Goal: Information Seeking & Learning: Learn about a topic

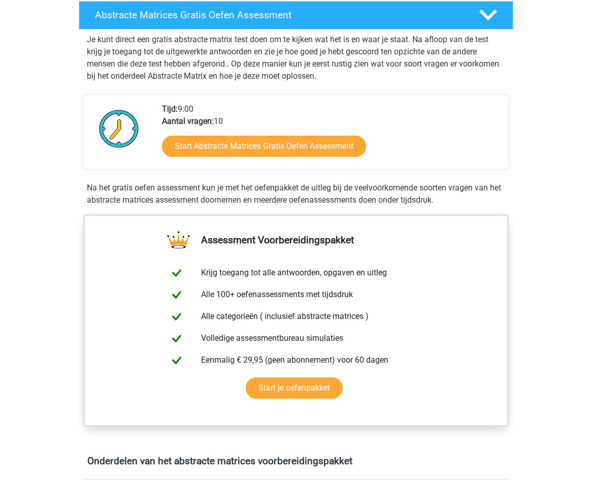
scroll to position [203, 0]
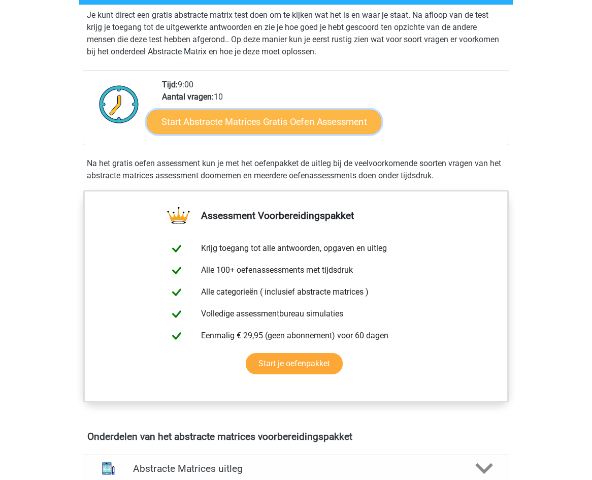
click at [337, 124] on link "Start Abstracte Matrices Gratis Oefen Assessment" at bounding box center [264, 121] width 235 height 24
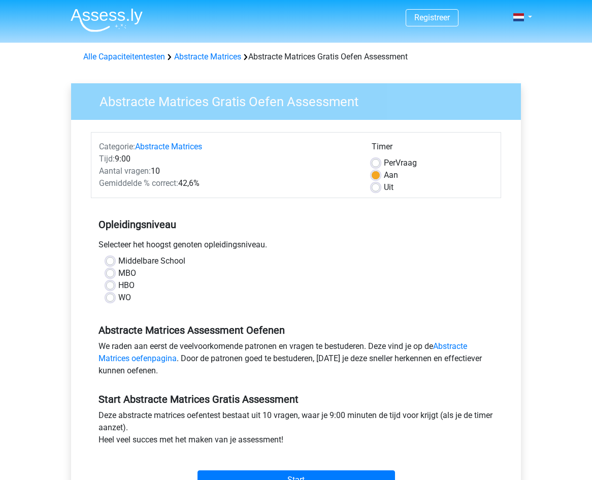
click at [118, 297] on label "WO" at bounding box center [124, 298] width 13 height 12
click at [110, 297] on input "WO" at bounding box center [110, 297] width 8 height 10
radio input "true"
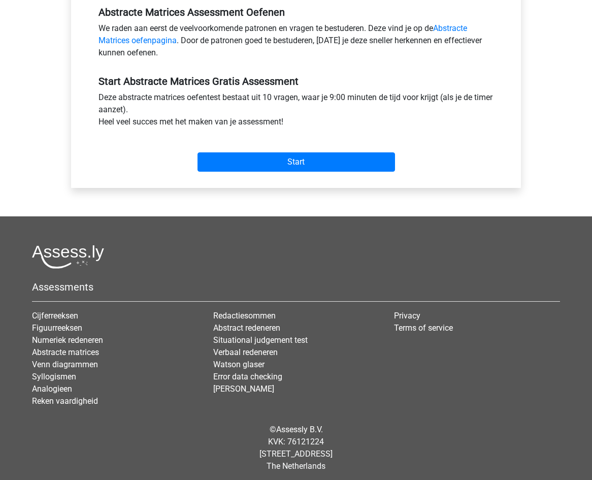
scroll to position [323, 0]
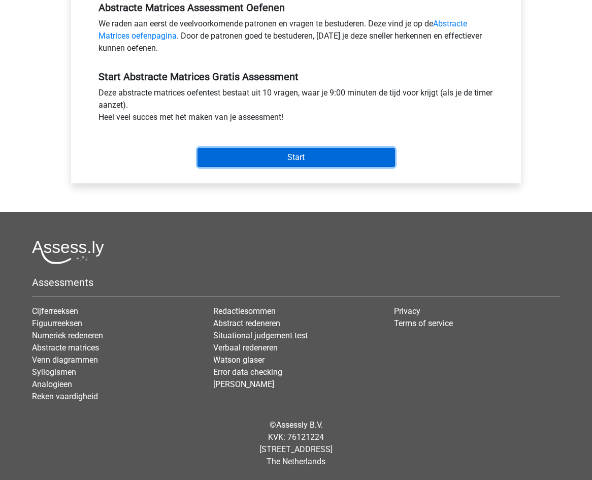
click at [292, 151] on input "Start" at bounding box center [297, 157] width 198 height 19
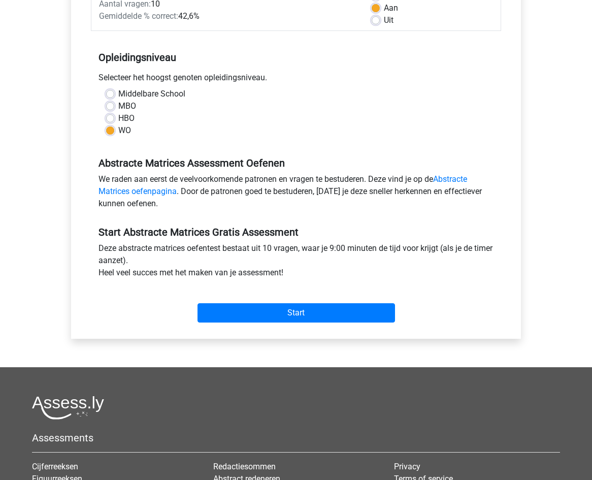
scroll to position [254, 0]
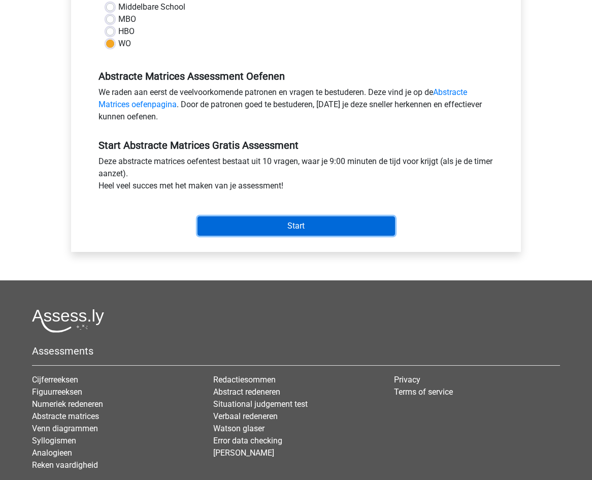
click at [350, 220] on input "Start" at bounding box center [297, 225] width 198 height 19
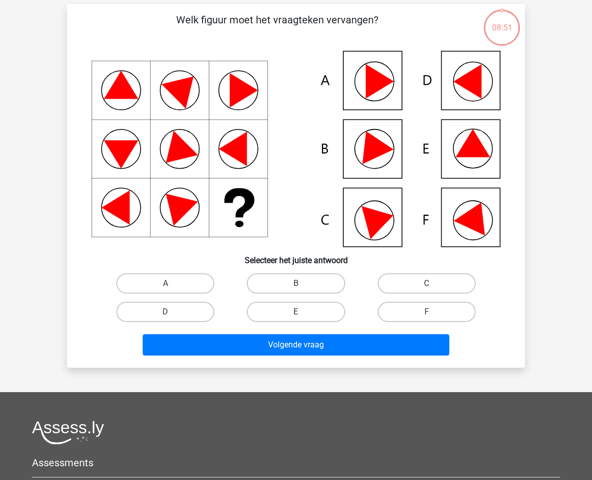
scroll to position [44, 0]
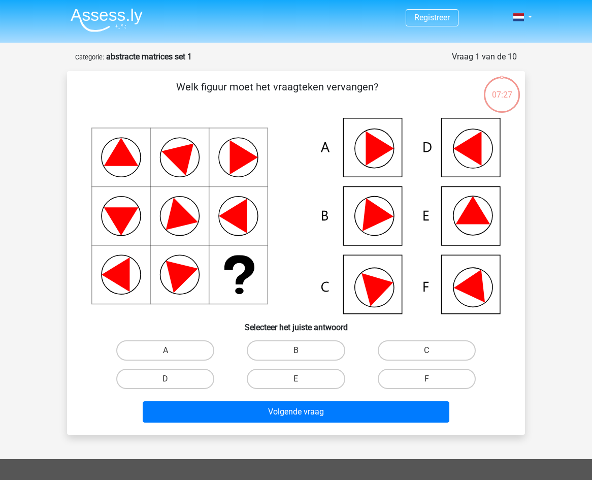
click at [372, 150] on icon at bounding box center [380, 148] width 28 height 35
click at [164, 352] on label "A" at bounding box center [165, 350] width 98 height 20
click at [166, 352] on input "A" at bounding box center [169, 353] width 7 height 7
radio input "true"
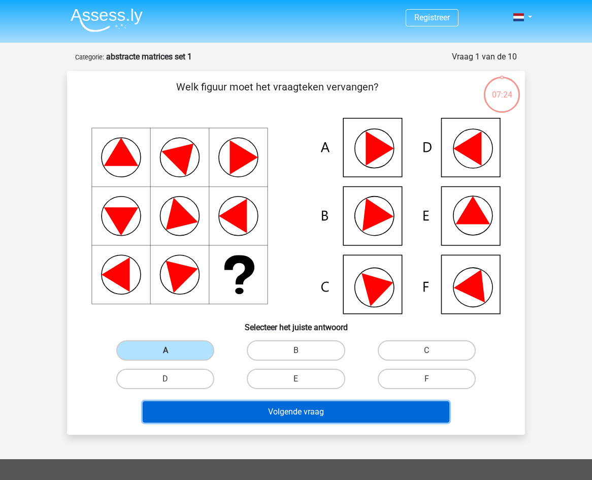
click at [281, 414] on button "Volgende vraag" at bounding box center [296, 411] width 307 height 21
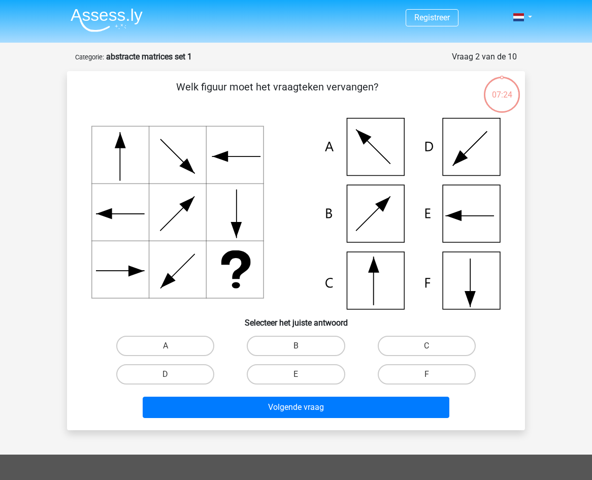
scroll to position [51, 0]
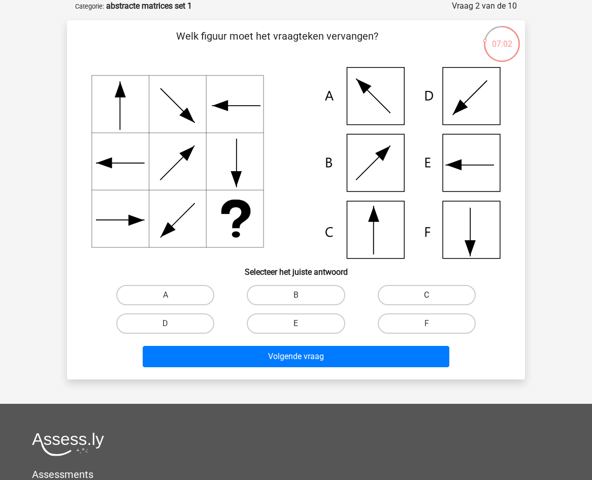
click at [417, 297] on label "C" at bounding box center [427, 295] width 98 height 20
click at [427, 297] on input "C" at bounding box center [430, 298] width 7 height 7
radio input "true"
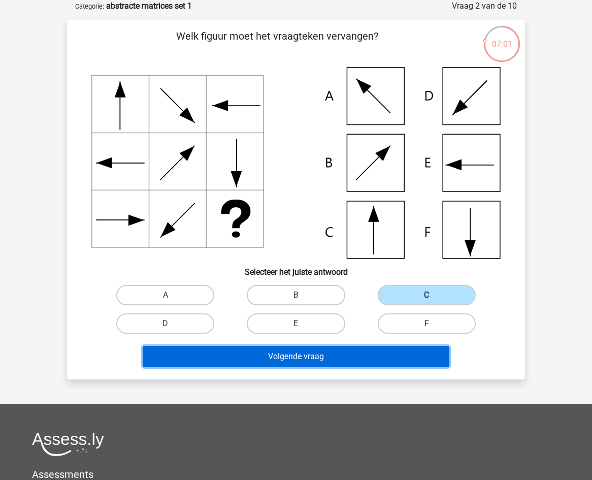
click at [374, 356] on button "Volgende vraag" at bounding box center [296, 356] width 307 height 21
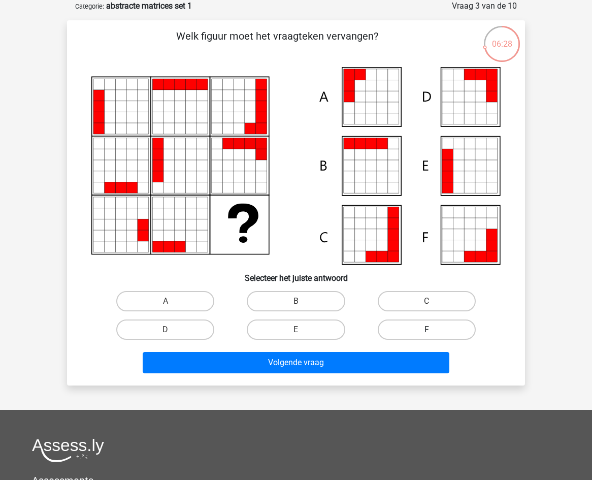
click at [410, 330] on label "F" at bounding box center [427, 330] width 98 height 20
click at [427, 330] on input "F" at bounding box center [430, 333] width 7 height 7
radio input "true"
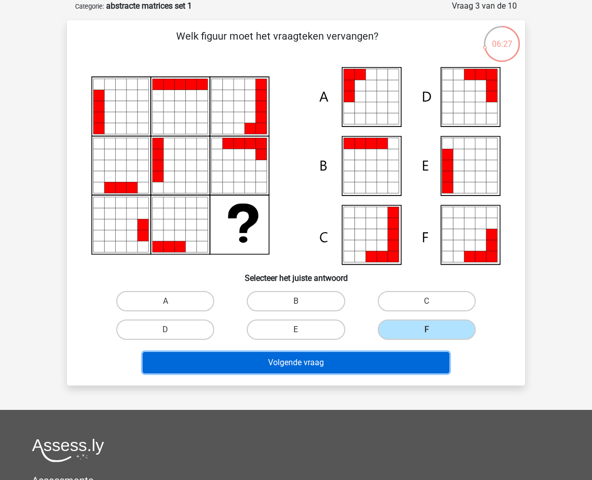
click at [375, 365] on button "Volgende vraag" at bounding box center [296, 362] width 307 height 21
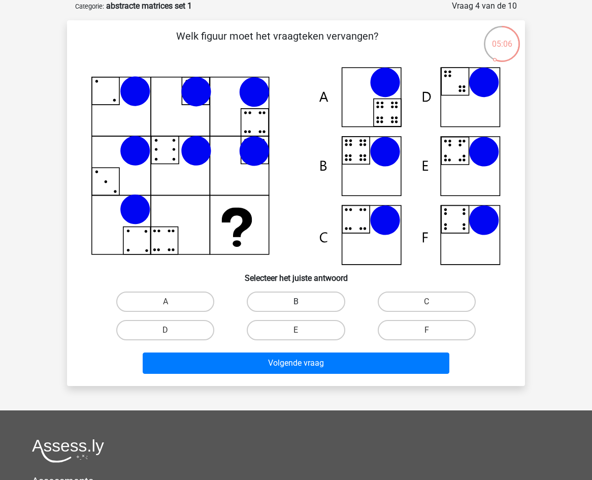
click at [286, 299] on label "B" at bounding box center [296, 302] width 98 height 20
click at [296, 302] on input "B" at bounding box center [299, 305] width 7 height 7
radio input "true"
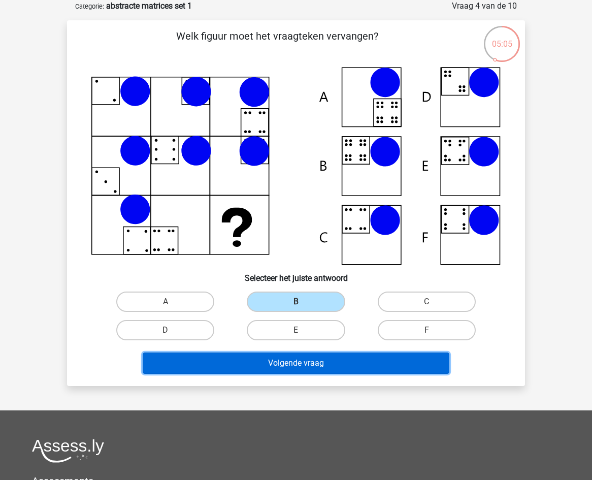
click at [317, 366] on button "Volgende vraag" at bounding box center [296, 363] width 307 height 21
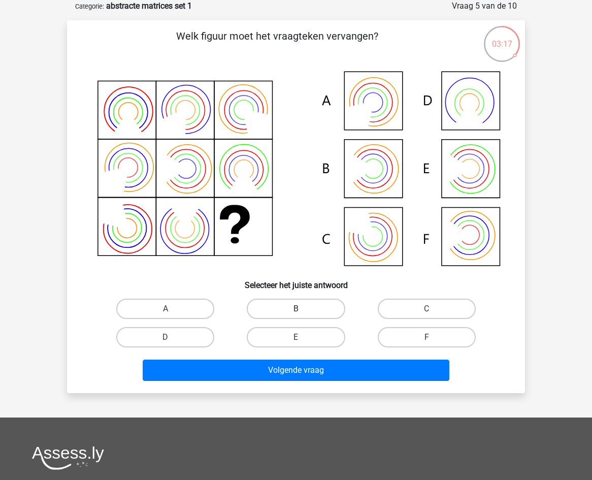
click at [308, 309] on label "B" at bounding box center [296, 309] width 98 height 20
click at [303, 309] on input "B" at bounding box center [299, 312] width 7 height 7
radio input "true"
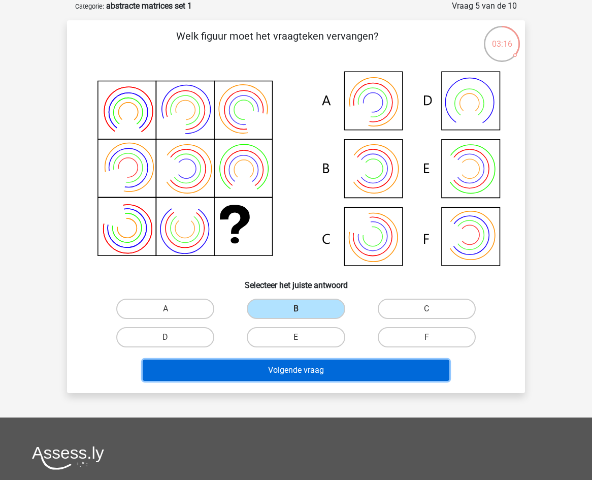
click at [301, 374] on button "Volgende vraag" at bounding box center [296, 370] width 307 height 21
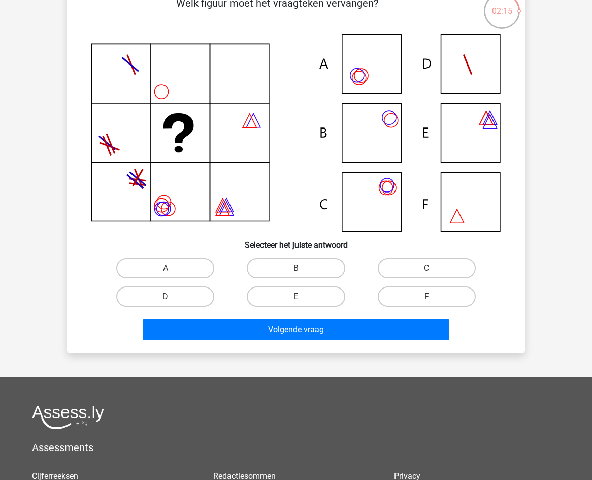
scroll to position [102, 0]
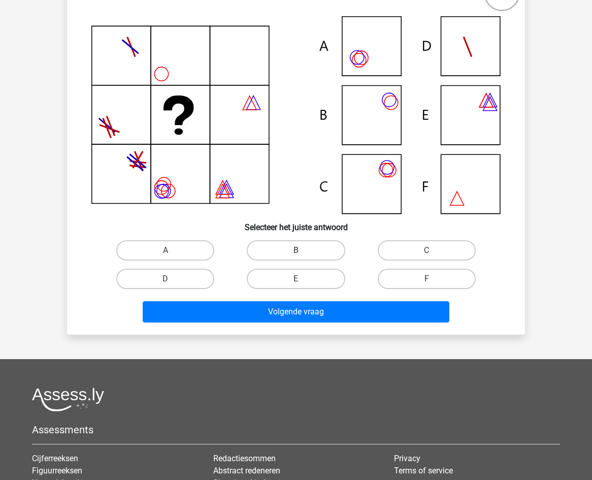
click at [292, 248] on label "B" at bounding box center [296, 250] width 98 height 20
click at [296, 250] on input "B" at bounding box center [299, 253] width 7 height 7
radio input "true"
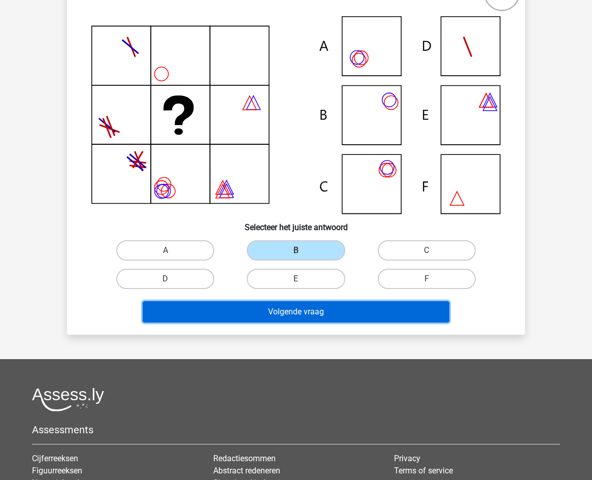
click at [289, 310] on button "Volgende vraag" at bounding box center [296, 311] width 307 height 21
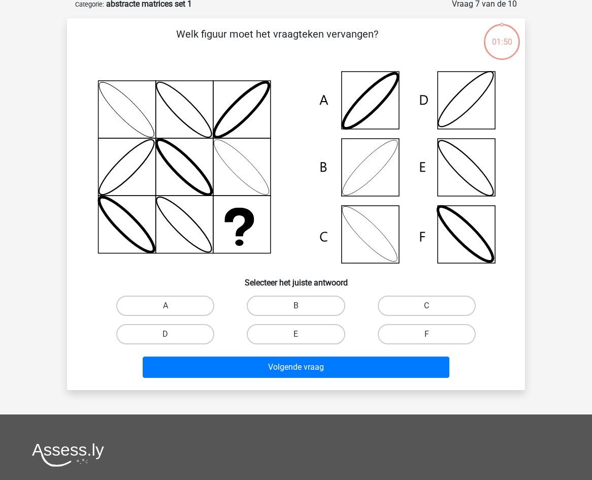
scroll to position [51, 0]
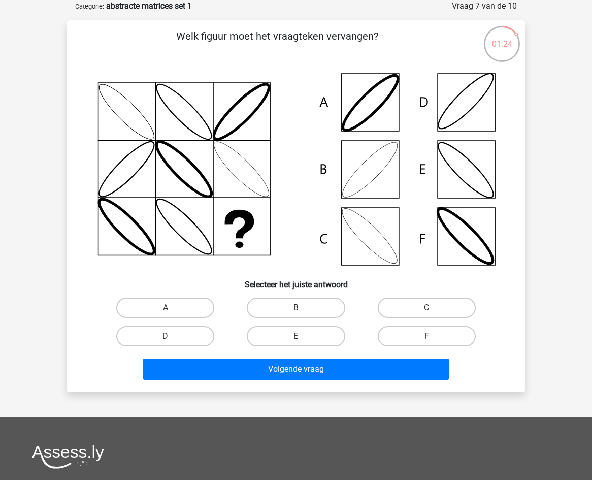
click at [296, 303] on label "B" at bounding box center [296, 308] width 98 height 20
click at [296, 308] on input "B" at bounding box center [299, 311] width 7 height 7
radio input "true"
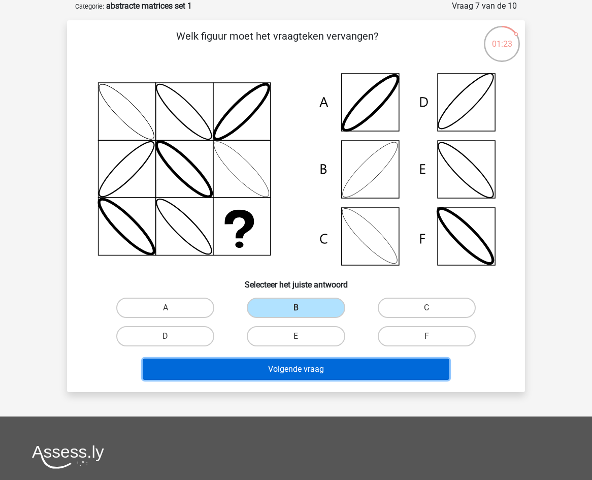
click at [320, 375] on button "Volgende vraag" at bounding box center [296, 369] width 307 height 21
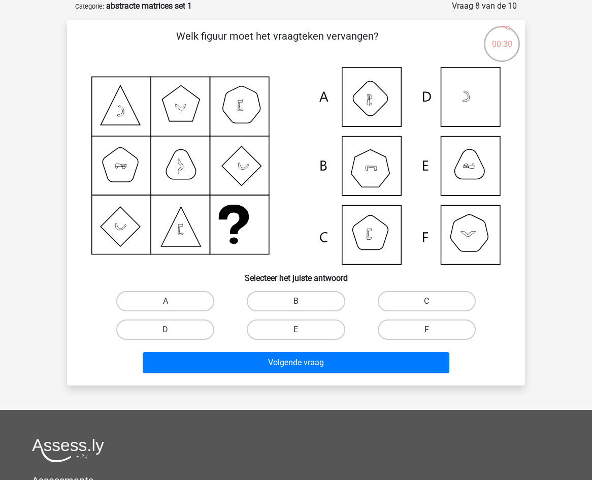
click at [432, 332] on input "F" at bounding box center [430, 333] width 7 height 7
radio input "true"
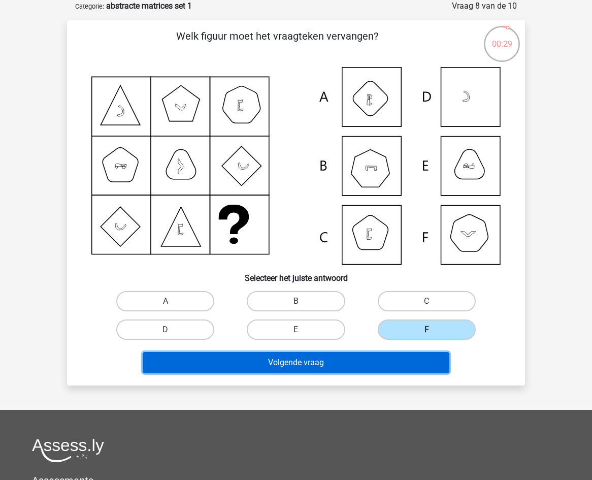
click at [381, 362] on button "Volgende vraag" at bounding box center [296, 362] width 307 height 21
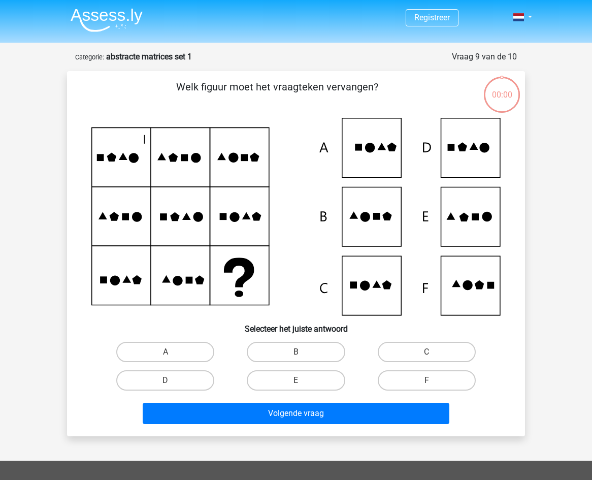
scroll to position [51, 0]
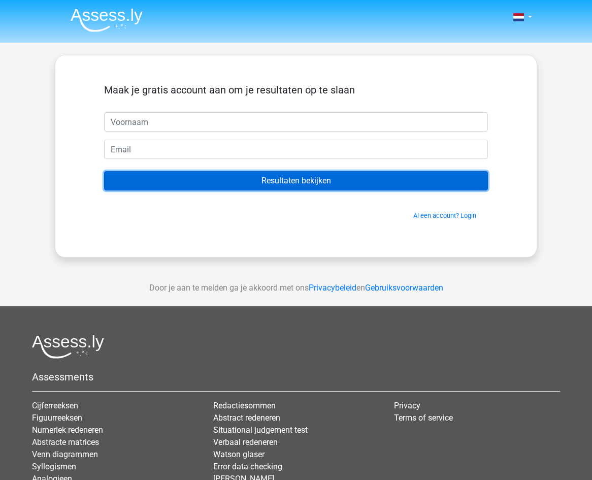
click at [329, 177] on input "Resultaten bekijken" at bounding box center [296, 180] width 384 height 19
click at [325, 183] on input "Resultaten bekijken" at bounding box center [296, 180] width 384 height 19
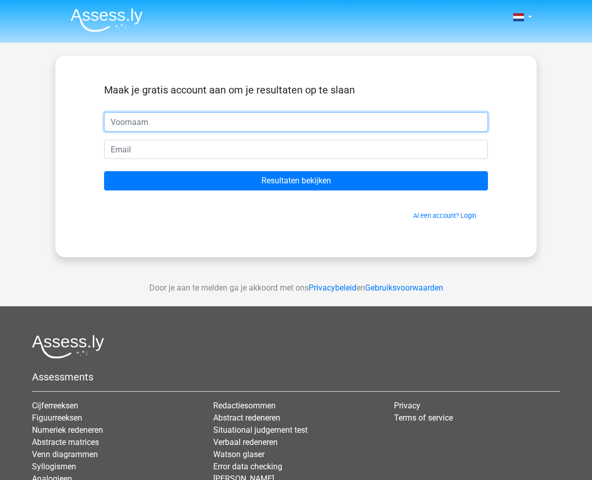
click at [122, 121] on input "text" at bounding box center [296, 121] width 384 height 19
type input "Cloud"
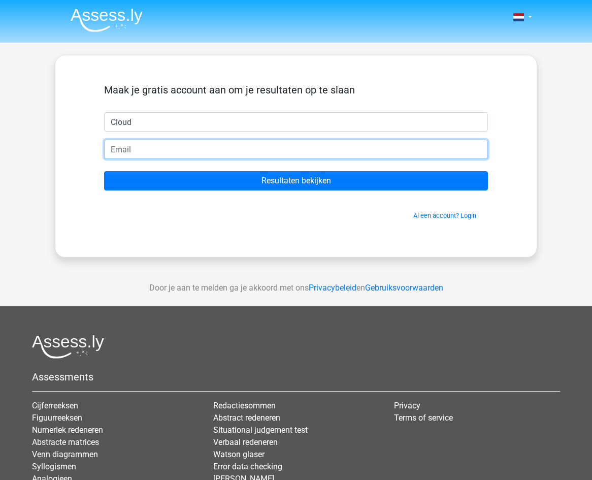
click at [121, 143] on input "email" at bounding box center [296, 149] width 384 height 19
type input "[EMAIL_ADDRESS][DOMAIN_NAME]"
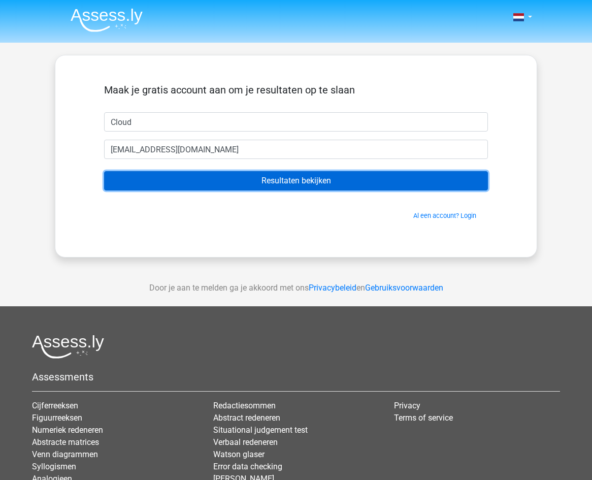
click at [285, 183] on input "Resultaten bekijken" at bounding box center [296, 180] width 384 height 19
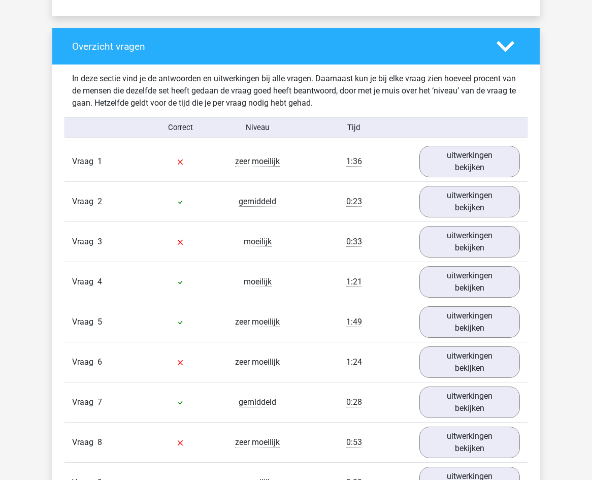
scroll to position [762, 0]
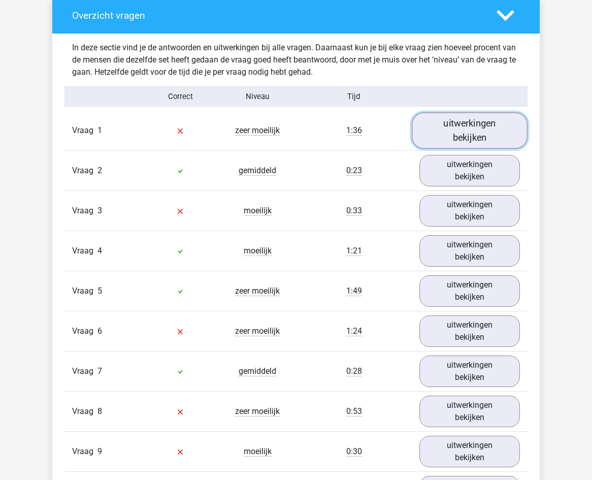
click at [483, 129] on link "uitwerkingen bekijken" at bounding box center [470, 131] width 116 height 36
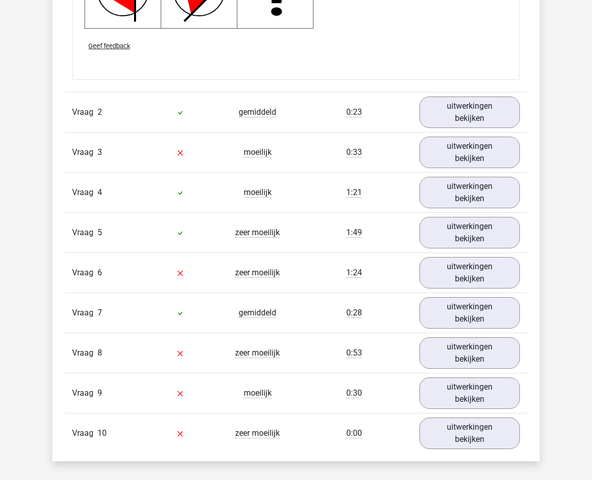
scroll to position [1575, 0]
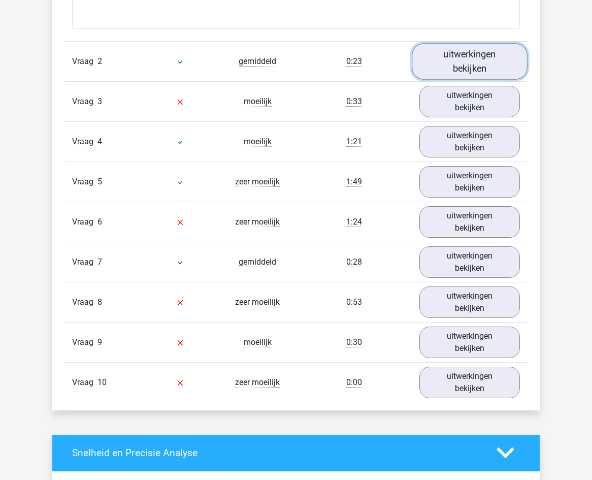
click at [475, 58] on link "uitwerkingen bekijken" at bounding box center [470, 61] width 116 height 36
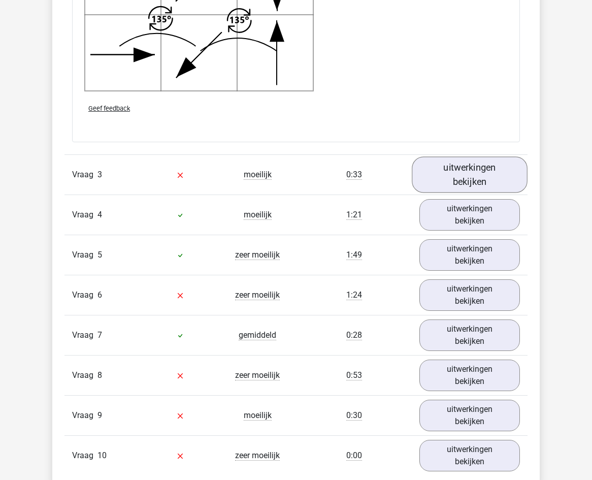
scroll to position [2184, 0]
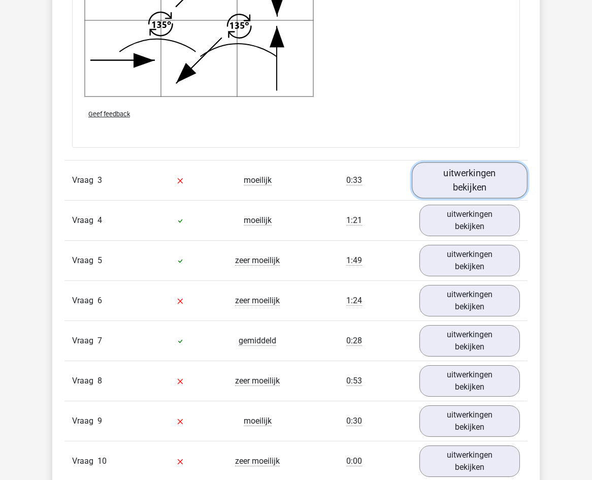
click at [475, 180] on link "uitwerkingen bekijken" at bounding box center [470, 180] width 116 height 36
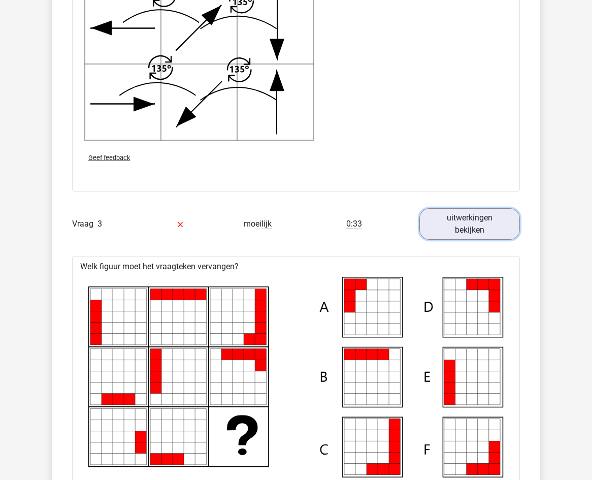
scroll to position [2133, 0]
